Goal: Task Accomplishment & Management: Manage account settings

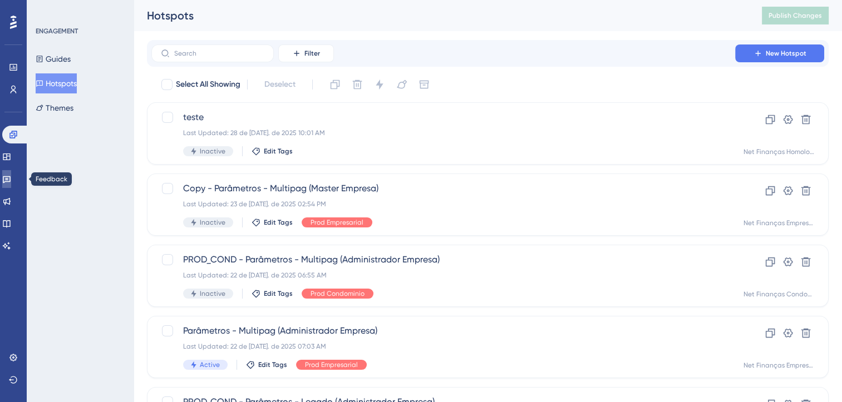
click at [11, 182] on link at bounding box center [6, 179] width 9 height 18
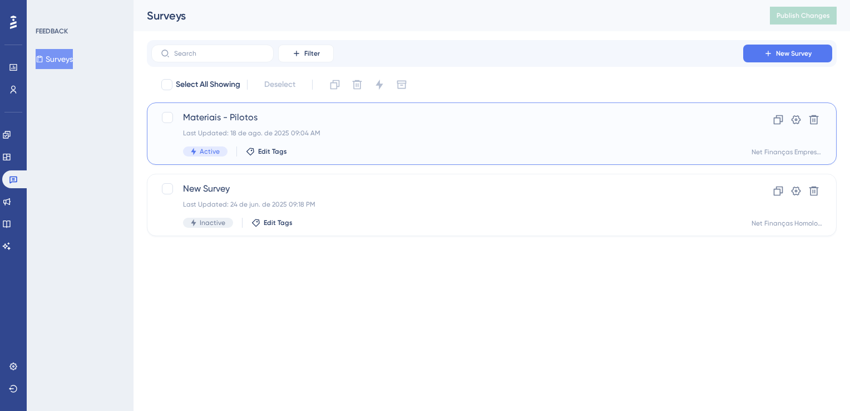
click at [310, 116] on span "Materiais - Pilotos" at bounding box center [447, 117] width 529 height 13
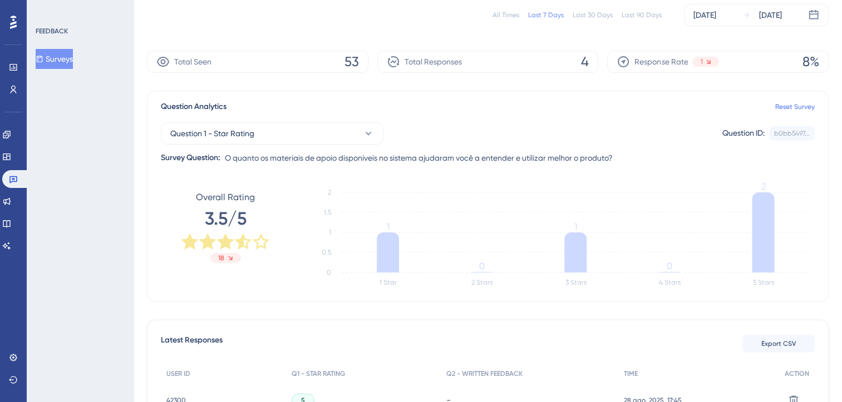
scroll to position [167, 0]
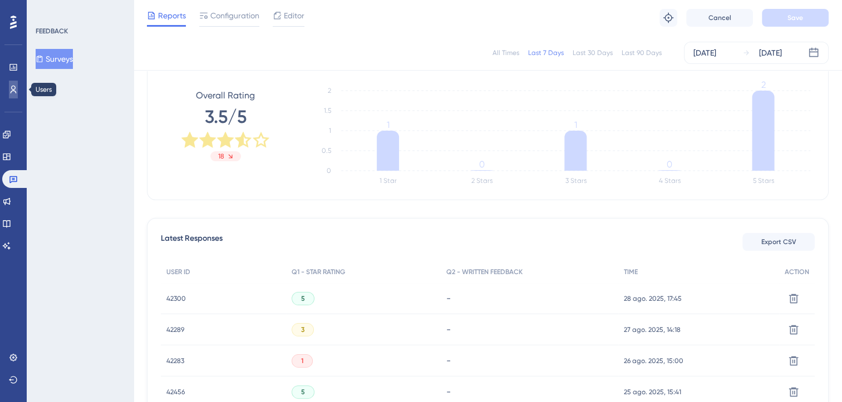
click at [13, 92] on icon at bounding box center [13, 89] width 9 height 9
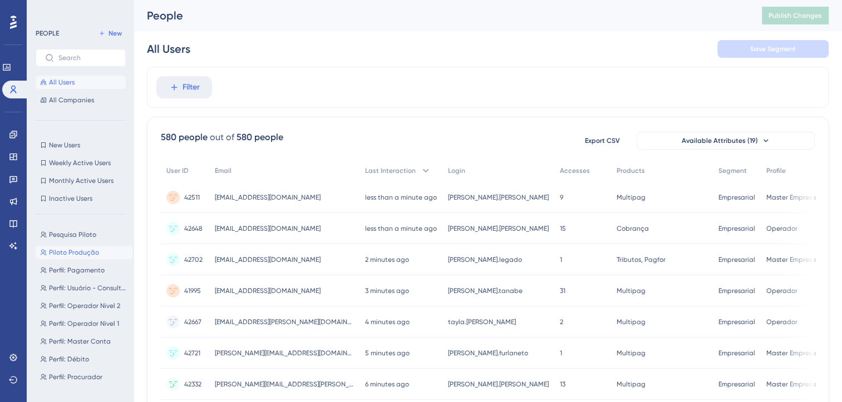
click at [82, 254] on span "Piloto Produção" at bounding box center [74, 252] width 50 height 9
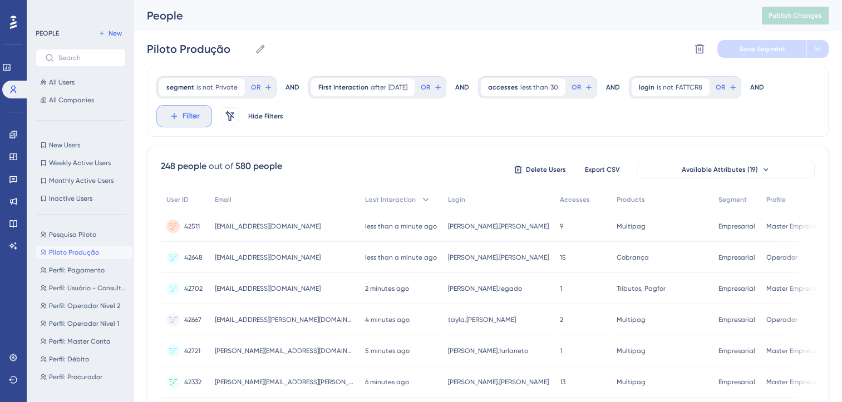
click at [183, 120] on span "Filter" at bounding box center [191, 116] width 17 height 13
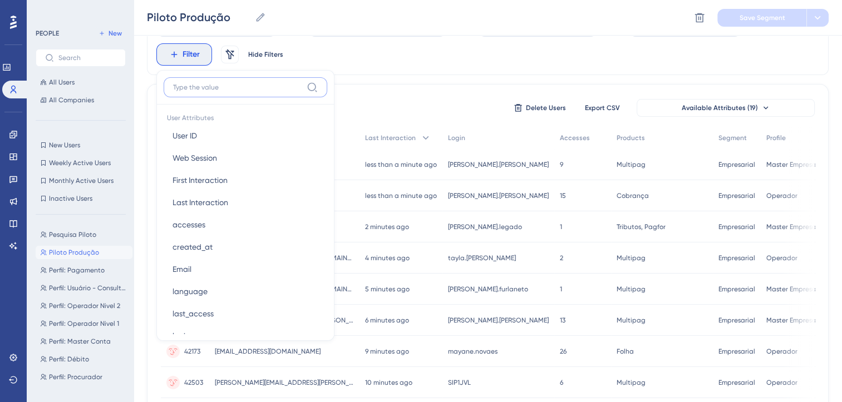
scroll to position [612, 0]
click at [191, 229] on button "login login" at bounding box center [246, 225] width 164 height 22
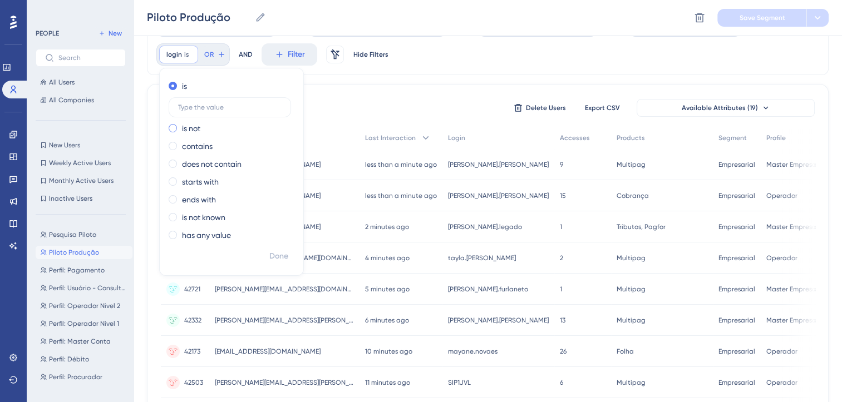
click at [198, 130] on label "is not" at bounding box center [191, 128] width 18 height 13
click at [214, 124] on input "text" at bounding box center [229, 125] width 103 height 8
paste input "[PERSON_NAME].legado"
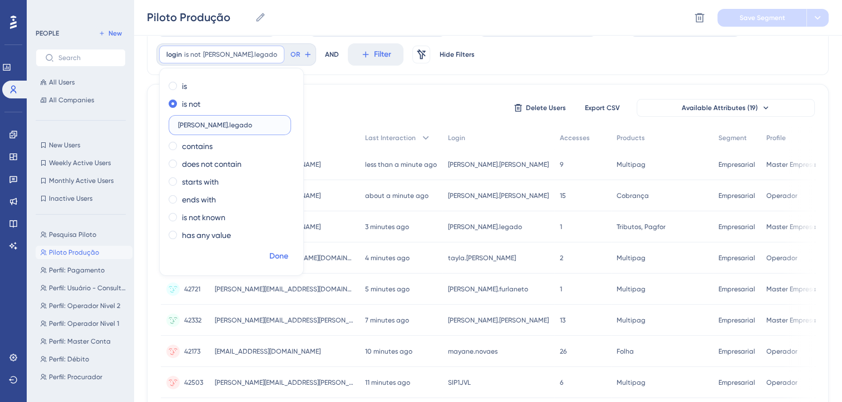
type input "[PERSON_NAME].legado"
click at [279, 255] on span "Done" at bounding box center [278, 256] width 19 height 13
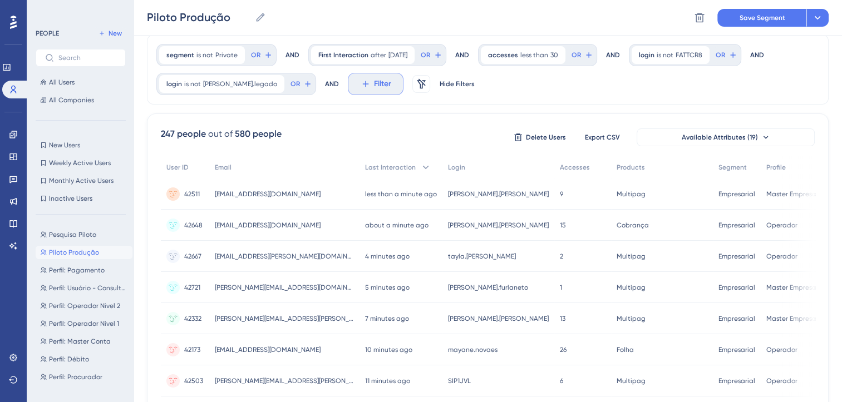
scroll to position [11, 0]
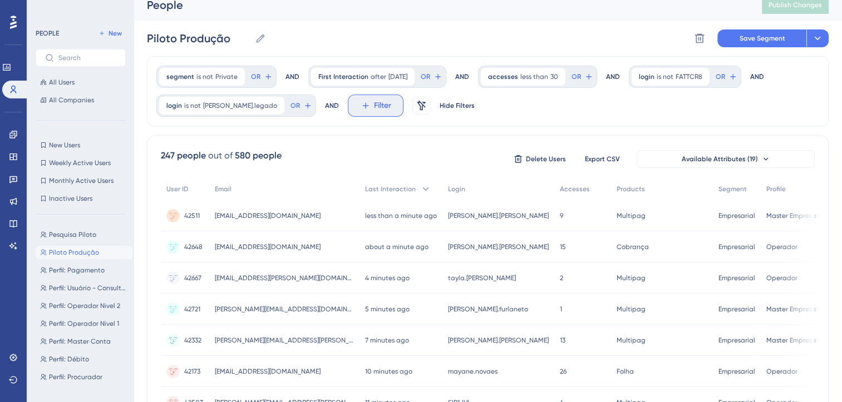
click at [361, 104] on icon at bounding box center [366, 106] width 10 height 10
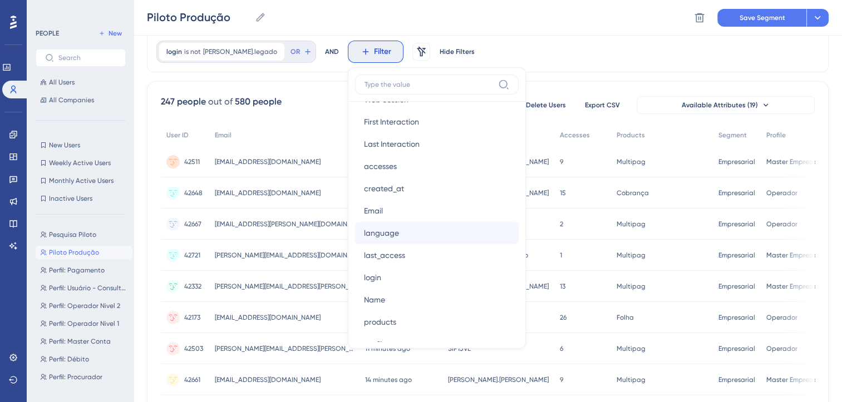
scroll to position [612, 0]
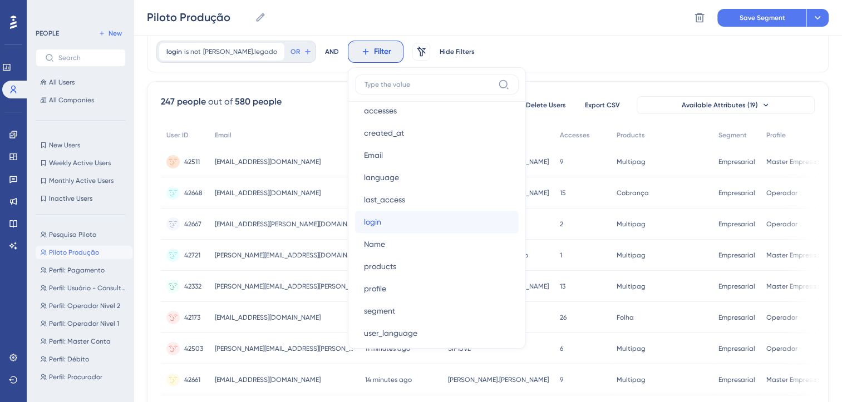
click at [364, 223] on span "login" at bounding box center [372, 221] width 17 height 13
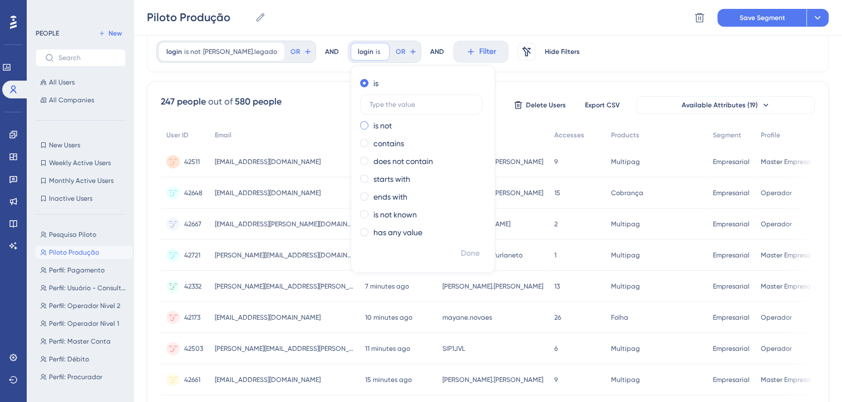
click at [373, 127] on label "is not" at bounding box center [382, 125] width 18 height 13
type input "[PERSON_NAME].furlaneto"
click at [461, 253] on span "Done" at bounding box center [470, 253] width 19 height 13
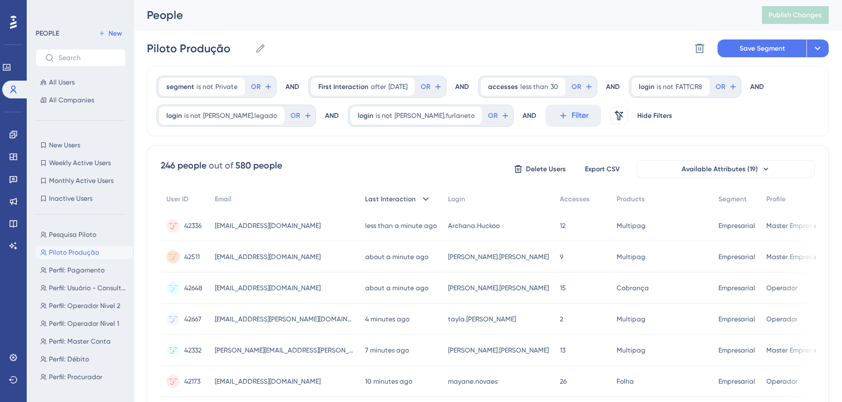
scroll to position [0, 0]
click at [761, 48] on span "Save Segment" at bounding box center [762, 49] width 46 height 9
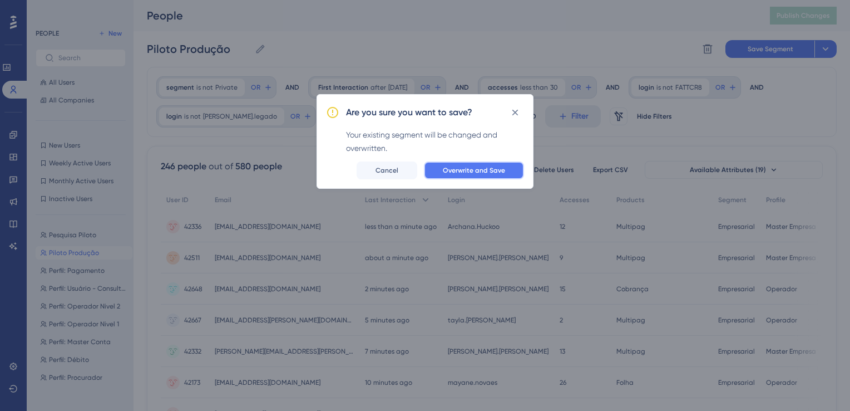
click at [494, 175] on button "Overwrite and Save" at bounding box center [474, 170] width 100 height 18
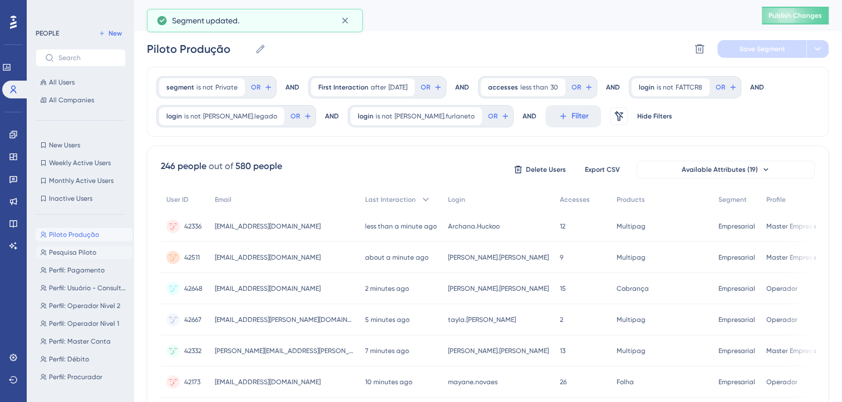
click at [63, 250] on span "Pesquisa Piloto" at bounding box center [72, 252] width 47 height 9
type input "Pesquisa Piloto"
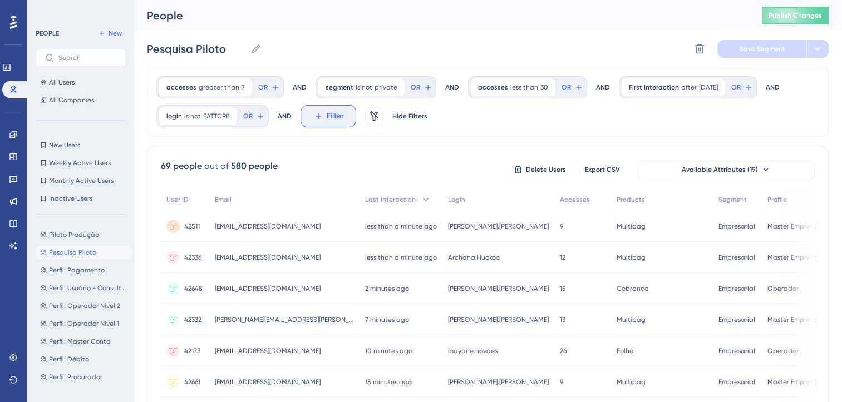
click at [316, 121] on icon at bounding box center [318, 116] width 10 height 10
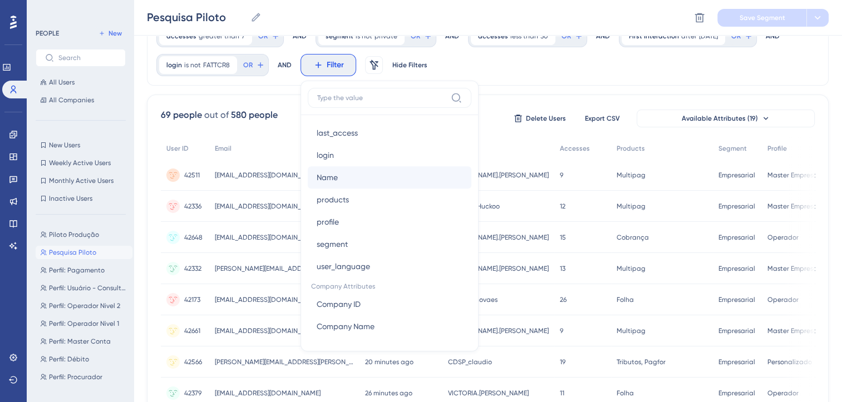
scroll to position [668, 0]
click at [332, 179] on span "login" at bounding box center [325, 179] width 17 height 13
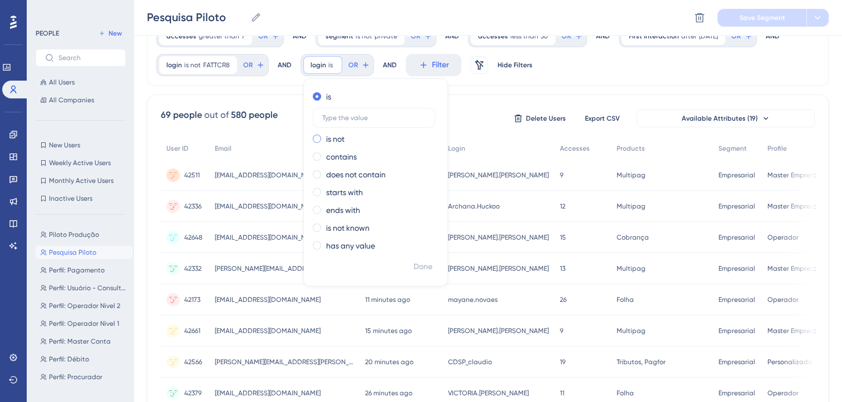
click at [347, 135] on div "is not" at bounding box center [373, 138] width 121 height 13
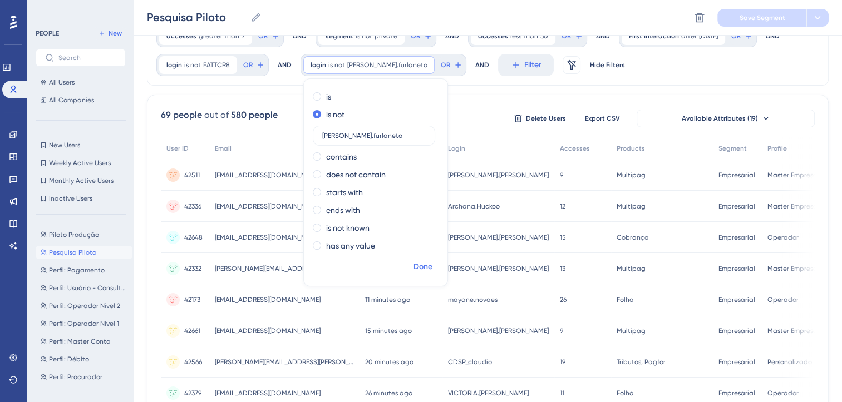
type input "[PERSON_NAME].furlaneto"
click at [418, 268] on span "Done" at bounding box center [422, 266] width 19 height 13
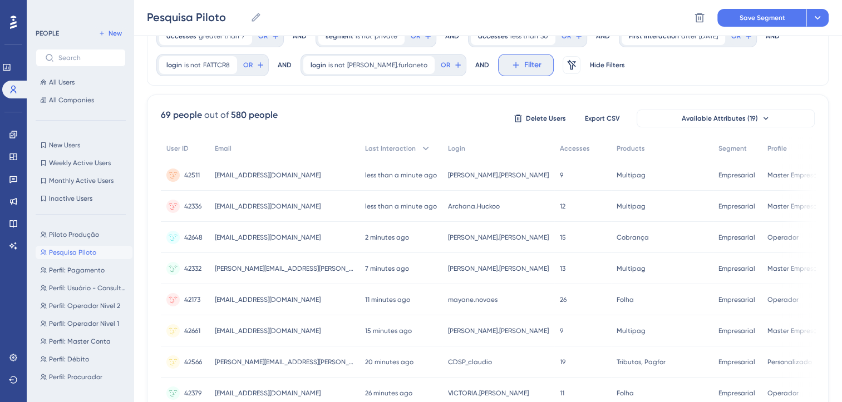
click at [511, 61] on icon at bounding box center [516, 65] width 10 height 10
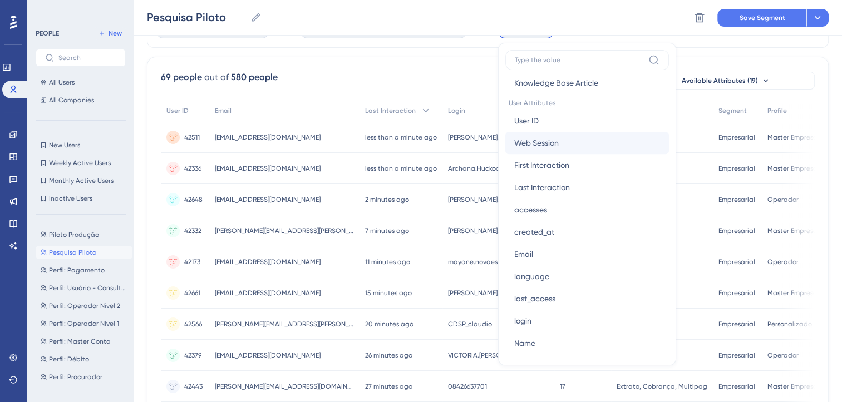
scroll to position [501, 0]
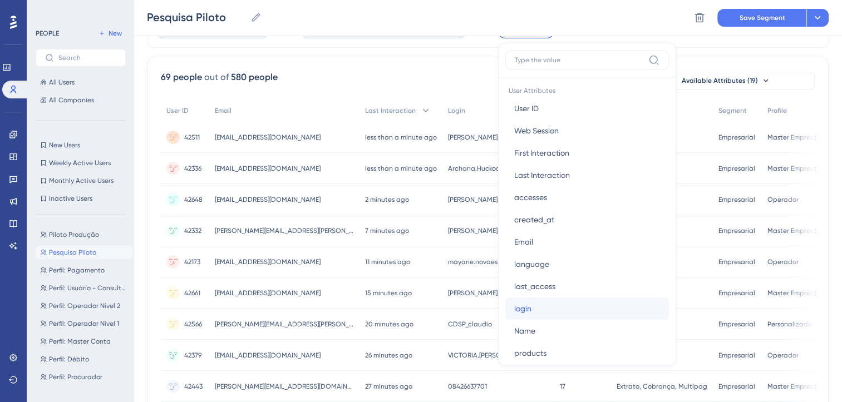
click at [505, 306] on button "login login" at bounding box center [587, 309] width 164 height 22
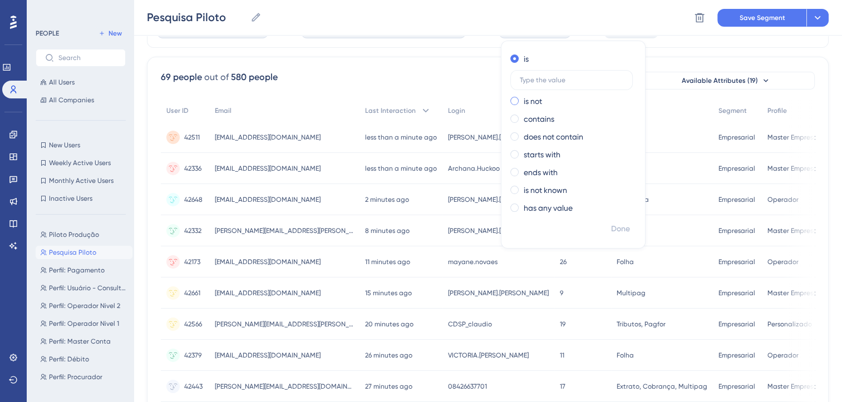
click at [524, 100] on label "is not" at bounding box center [533, 101] width 18 height 13
type input "[PERSON_NAME].legado"
click at [611, 228] on span "Done" at bounding box center [620, 229] width 19 height 13
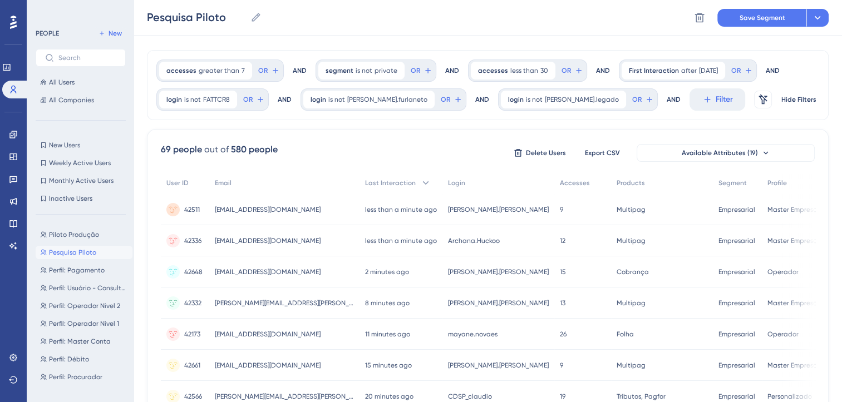
scroll to position [0, 0]
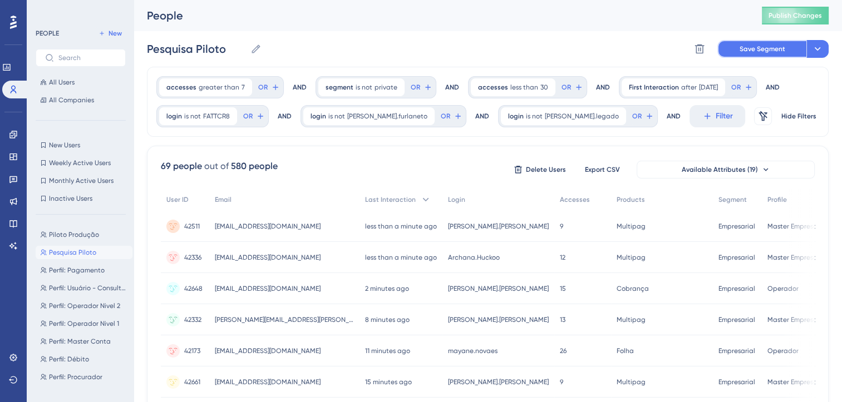
click at [753, 51] on span "Save Segment" at bounding box center [762, 49] width 46 height 9
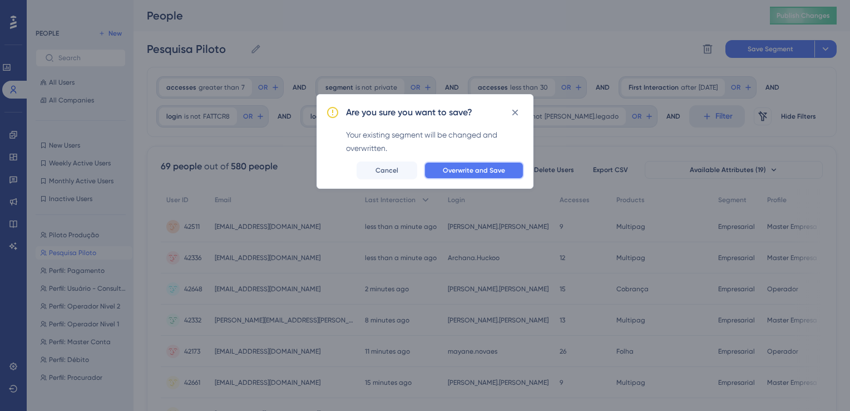
drag, startPoint x: 475, startPoint y: 169, endPoint x: 767, endPoint y: 18, distance: 329.2
click at [475, 169] on span "Overwrite and Save" at bounding box center [474, 170] width 62 height 9
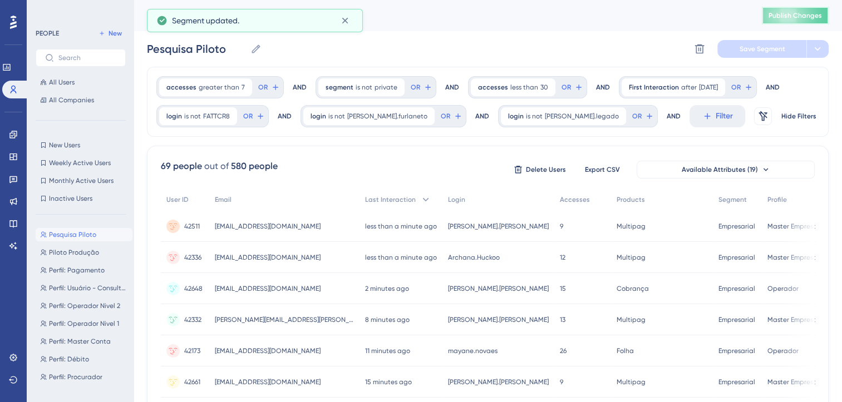
click at [804, 14] on span "Publish Changes" at bounding box center [794, 15] width 53 height 9
